Goal: Task Accomplishment & Management: Manage account settings

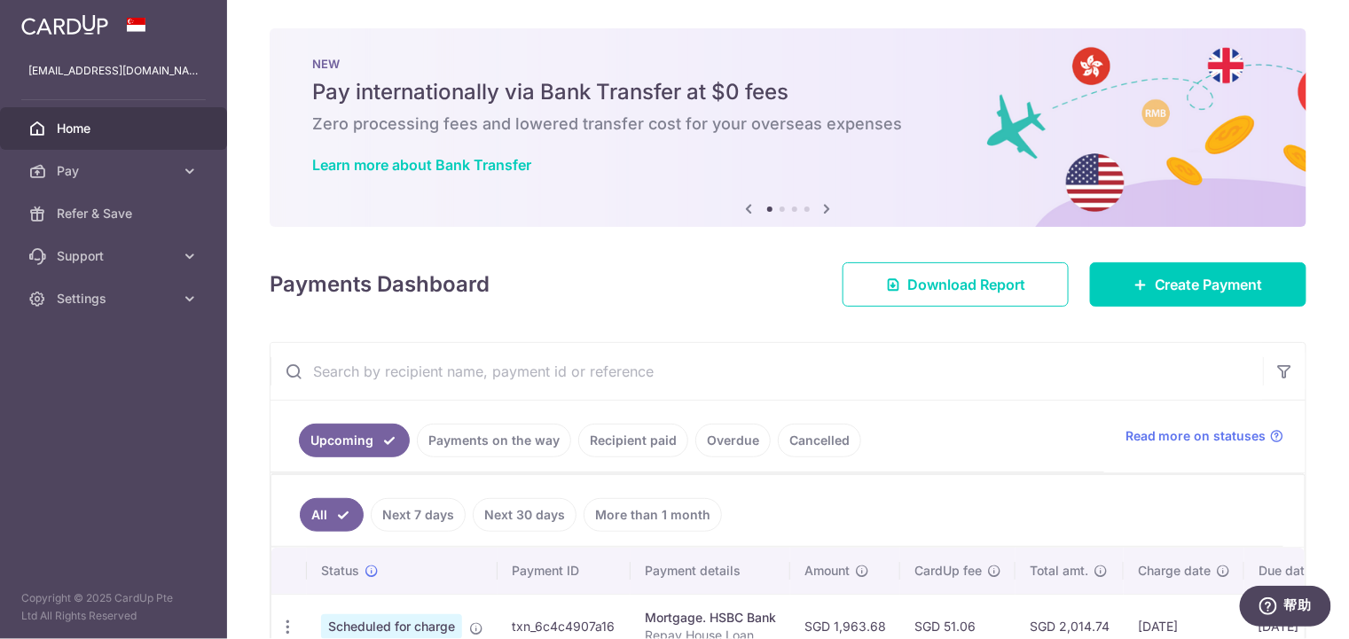
scroll to position [176, 0]
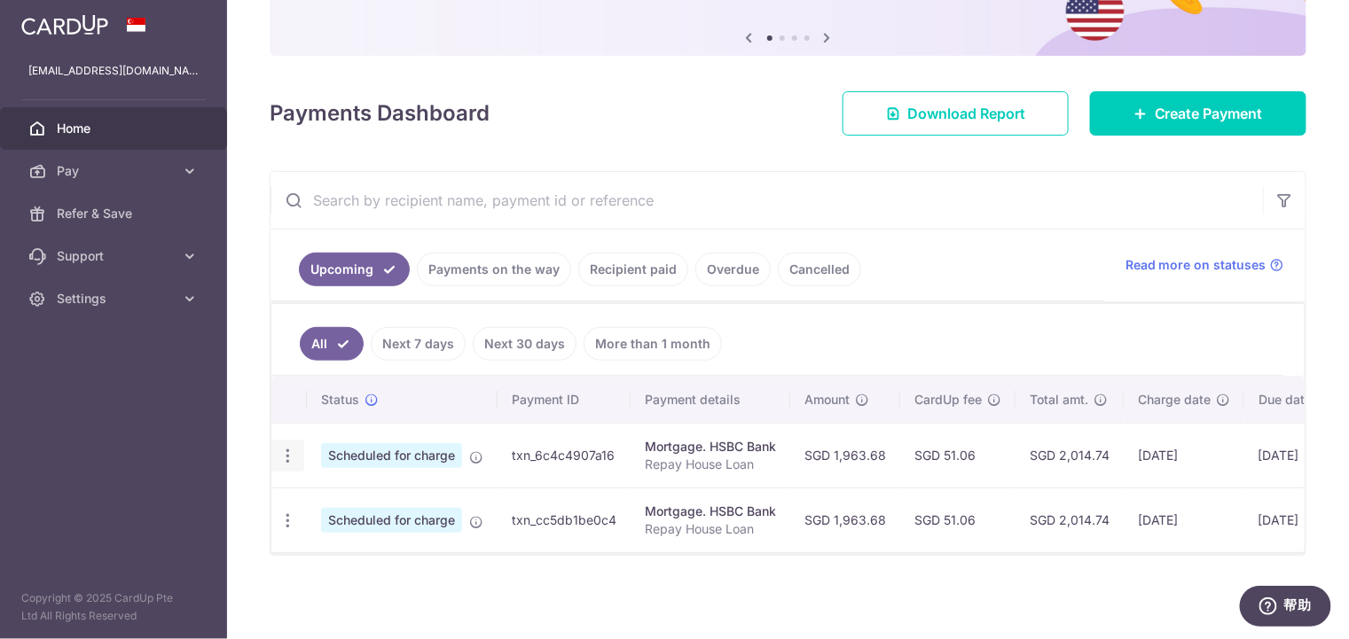
click at [286, 456] on icon "button" at bounding box center [287, 456] width 19 height 19
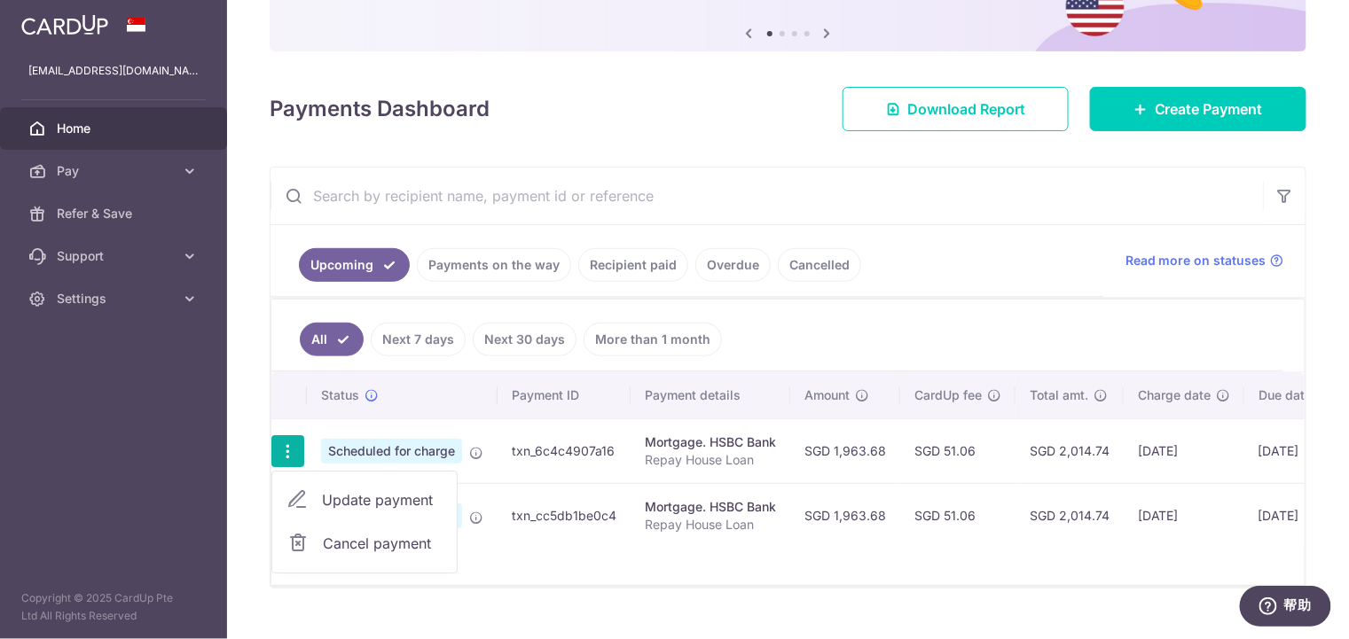
click at [351, 544] on span "Cancel payment" at bounding box center [382, 543] width 119 height 21
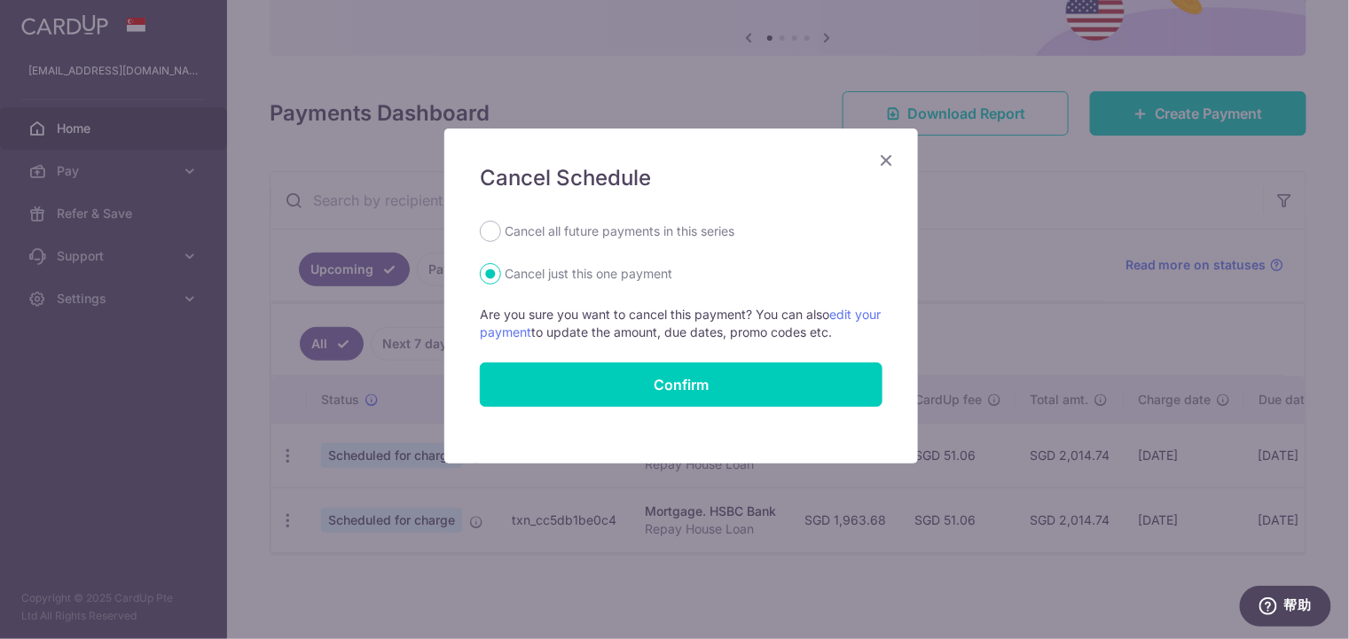
click at [628, 222] on label "Cancel all future payments in this series" at bounding box center [620, 231] width 230 height 21
click at [501, 222] on input "Cancel all future payments in this series" at bounding box center [490, 231] width 21 height 21
radio input "true"
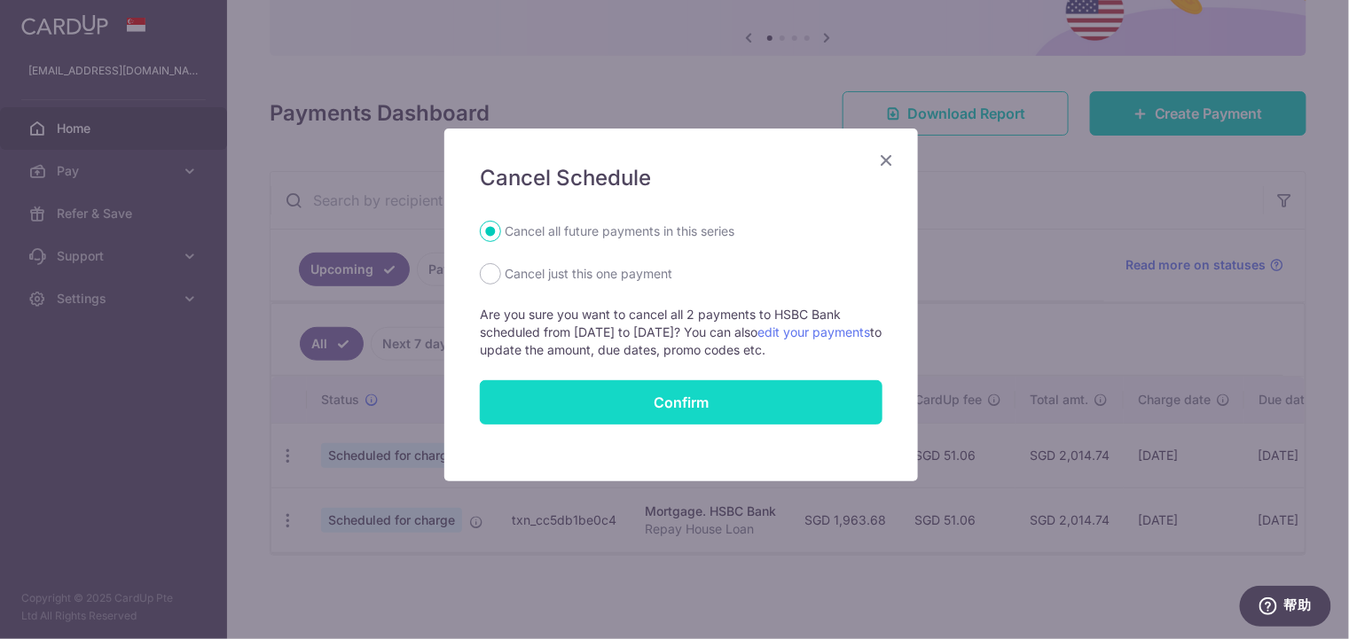
click at [758, 409] on input "Confirm" at bounding box center [681, 402] width 403 height 44
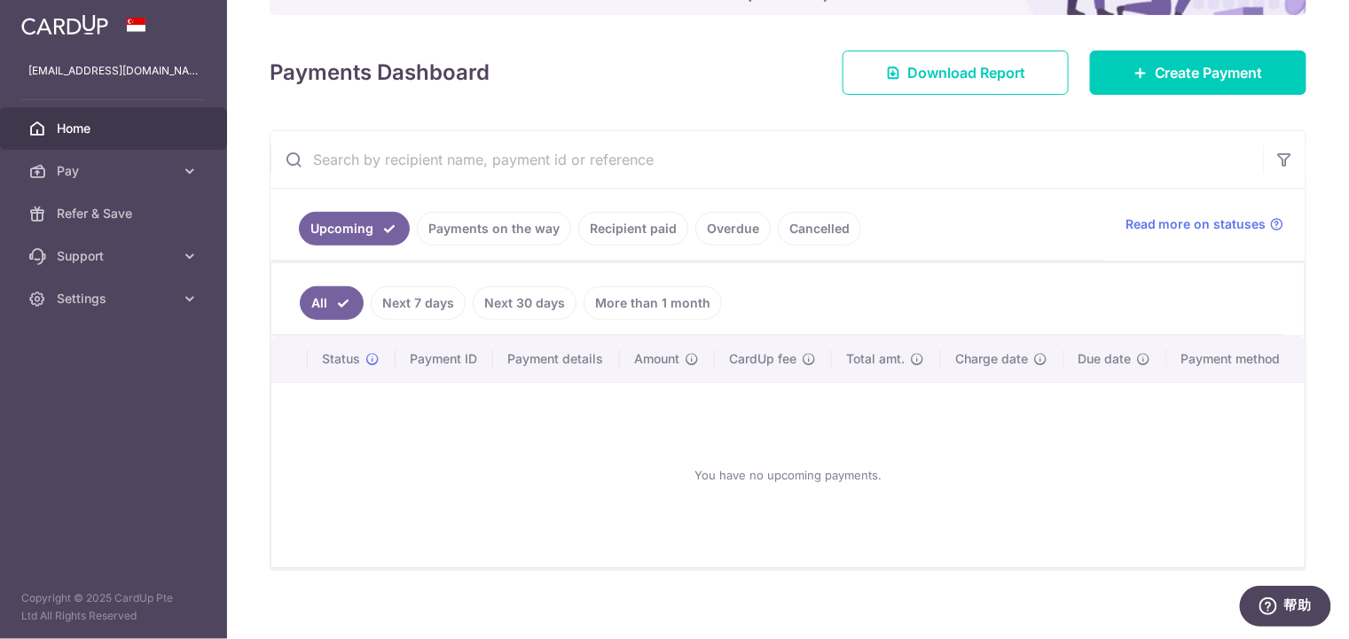
scroll to position [223, 0]
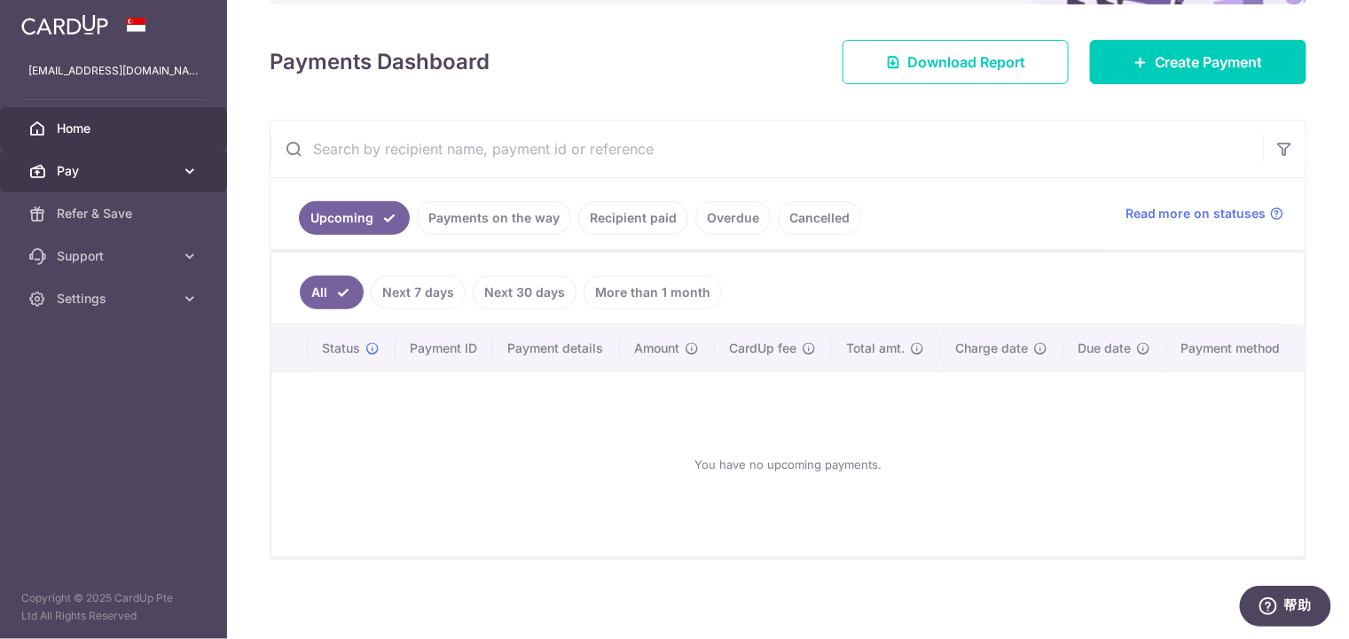
click at [173, 169] on span "Pay" at bounding box center [115, 171] width 117 height 18
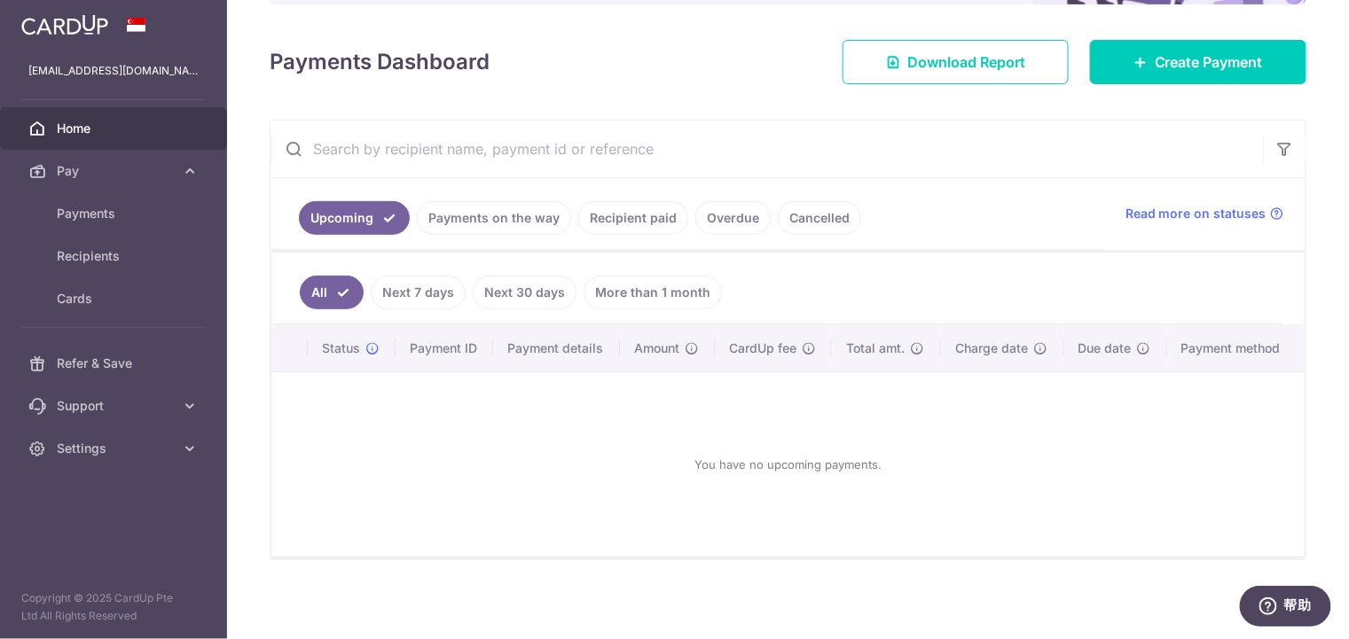
click at [155, 138] on link "Home" at bounding box center [113, 128] width 227 height 43
